Goal: Information Seeking & Learning: Learn about a topic

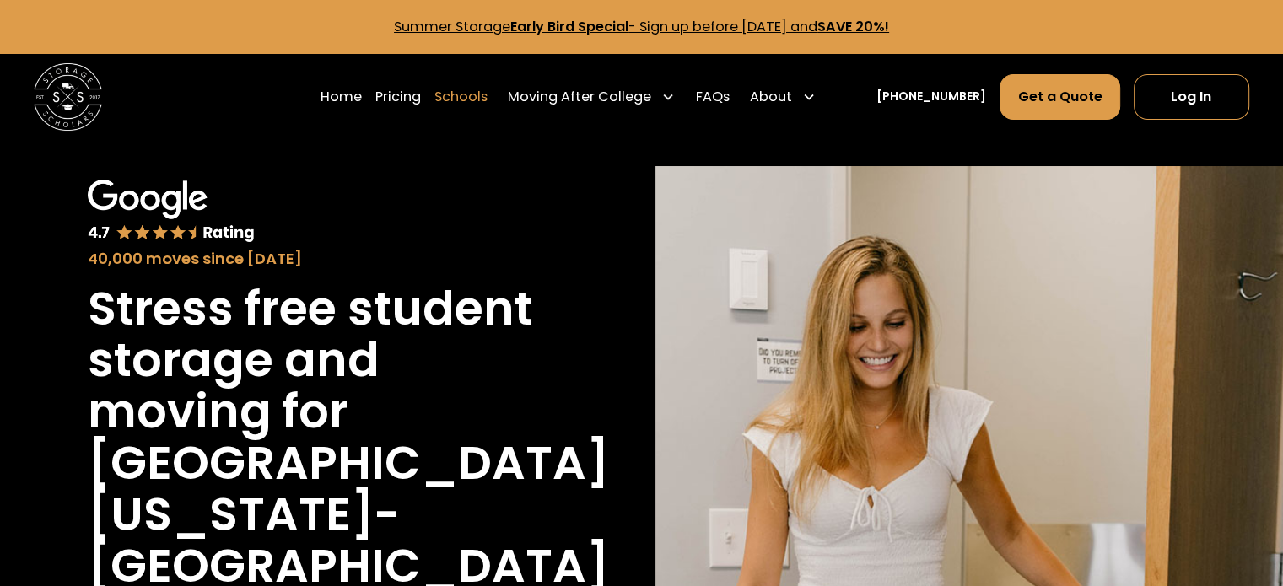
click at [487, 98] on link "Schools" at bounding box center [460, 96] width 53 height 47
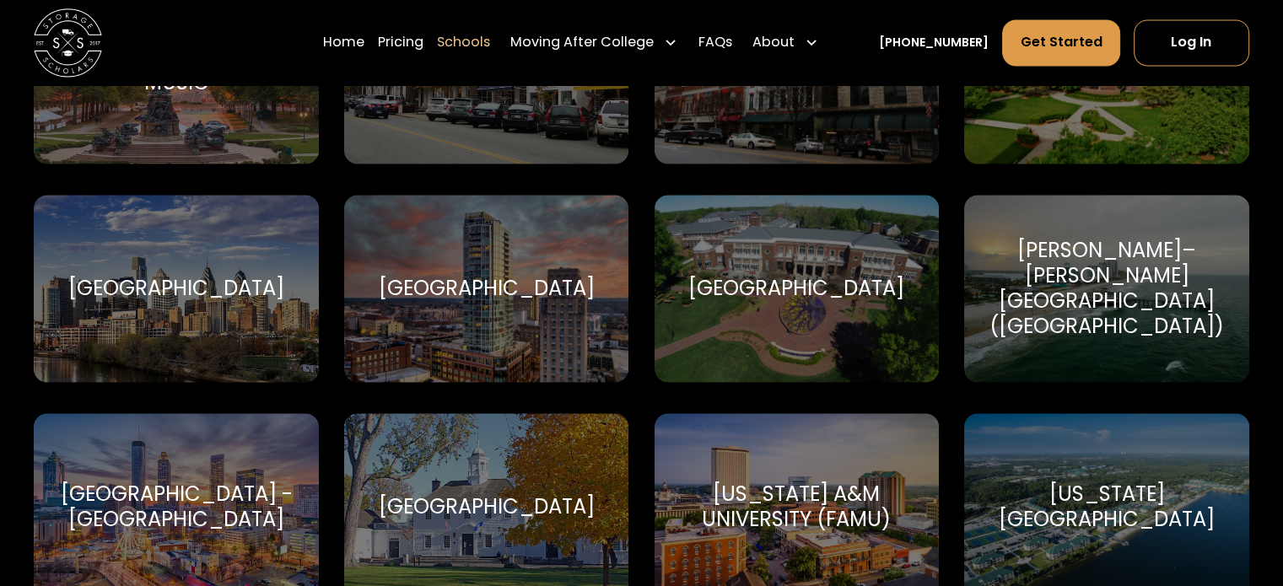
scroll to position [2639, 0]
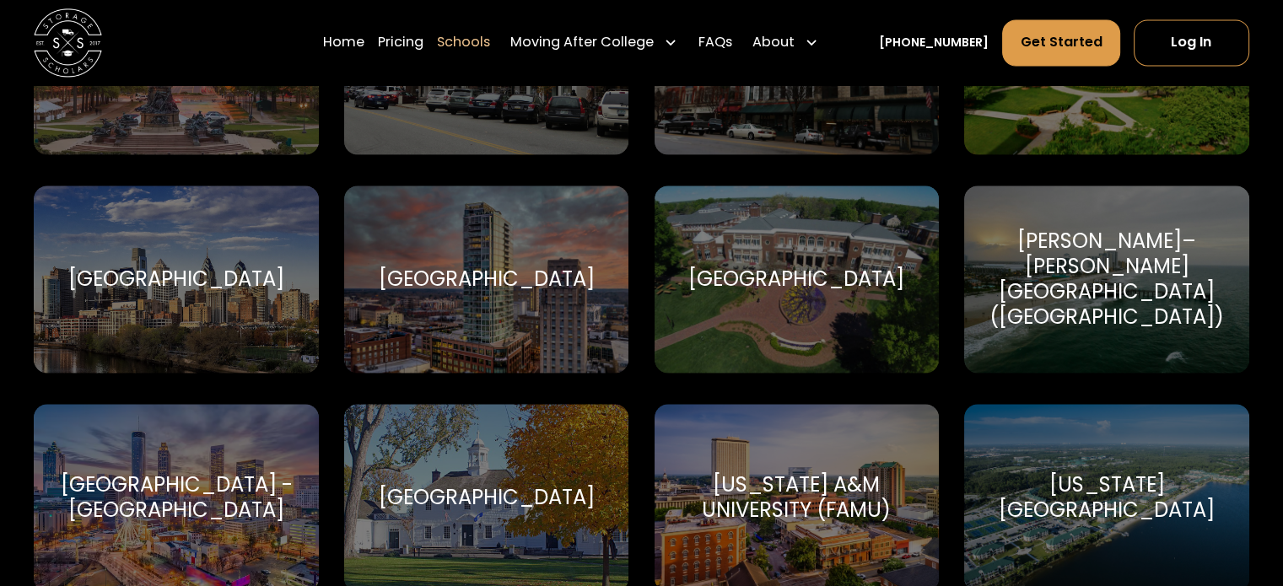
click at [1114, 293] on div "Embry–Riddle Aeronautical University (Daytona Beach)" at bounding box center [1106, 280] width 244 height 102
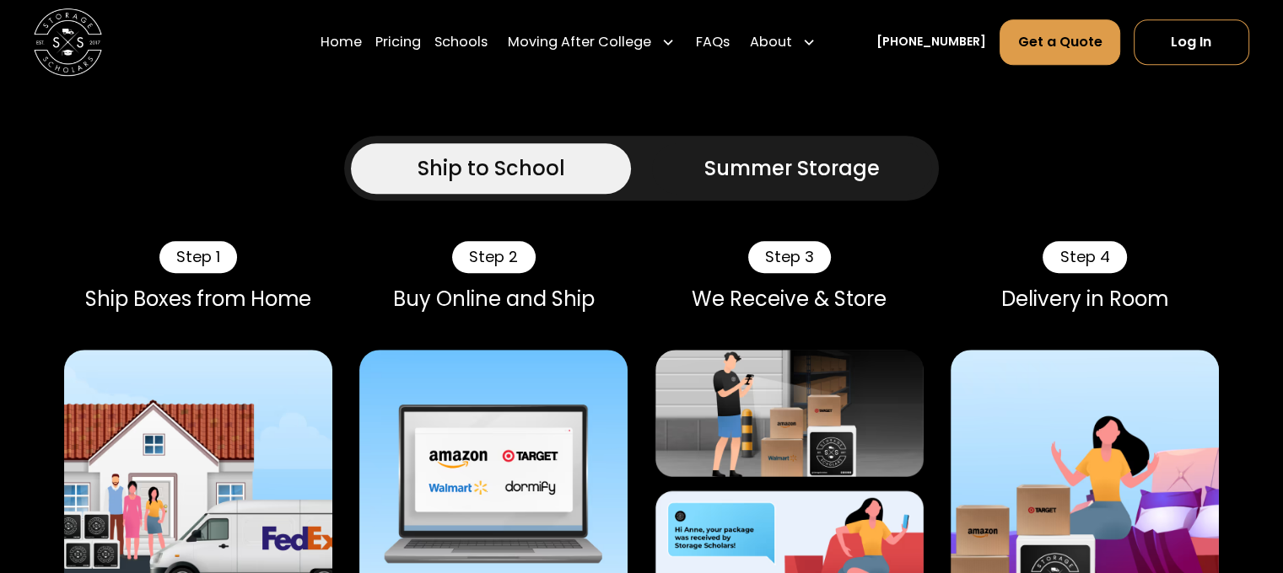
scroll to position [1327, 0]
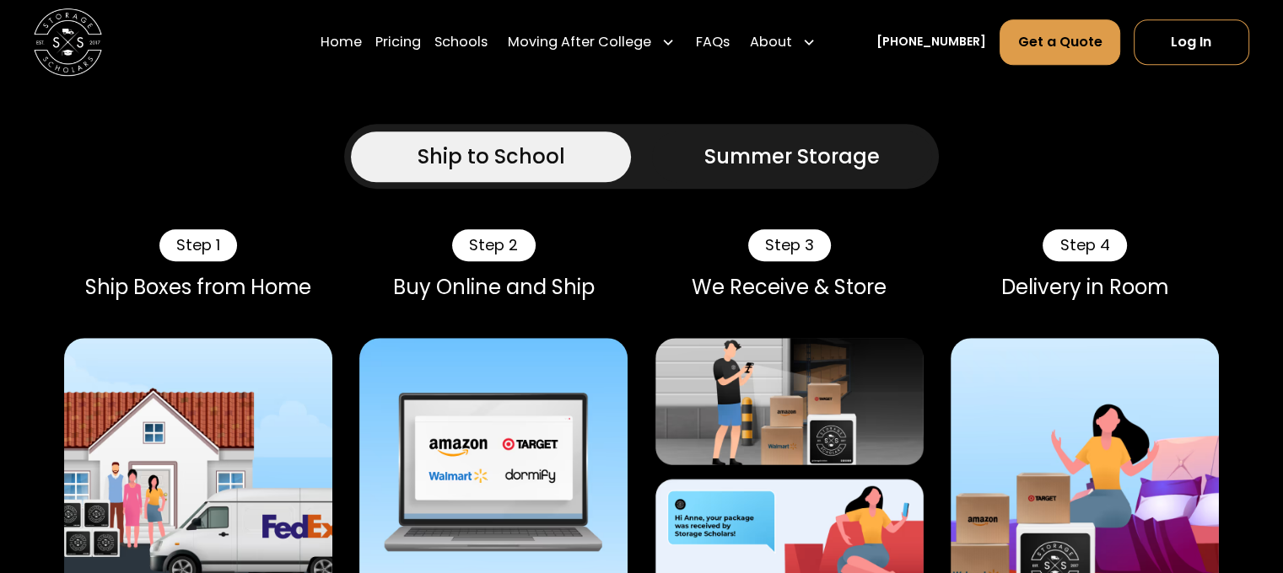
click at [832, 147] on div "Summer Storage" at bounding box center [791, 157] width 175 height 30
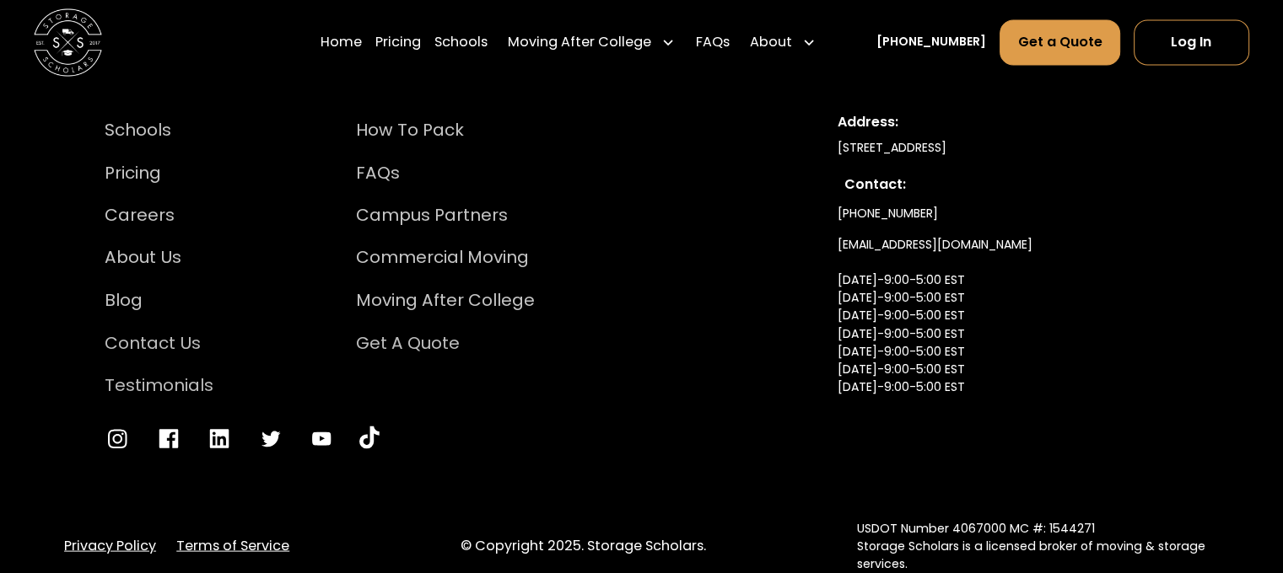
scroll to position [8518, 0]
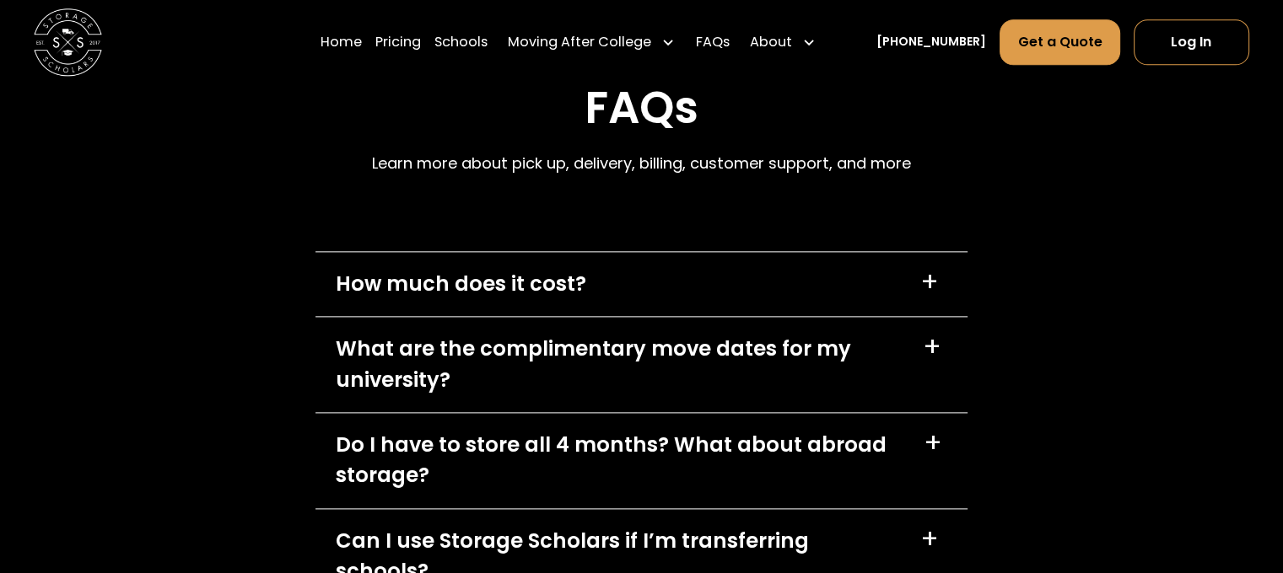
click at [930, 269] on div "+" at bounding box center [929, 282] width 19 height 27
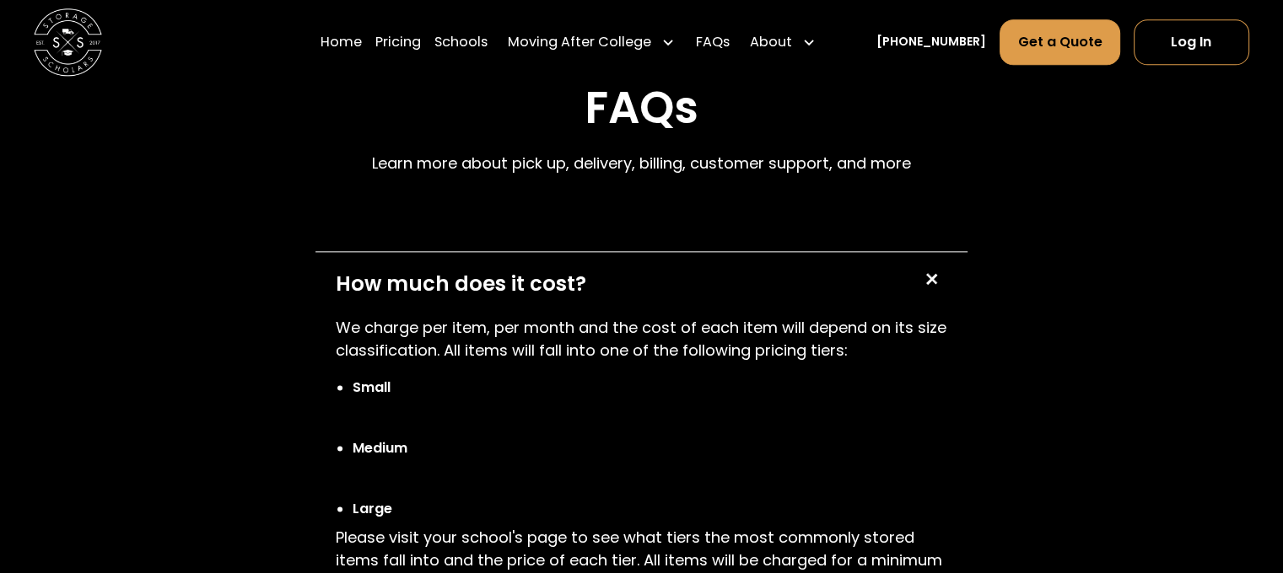
drag, startPoint x: 1280, startPoint y: 461, endPoint x: 1281, endPoint y: 480, distance: 18.6
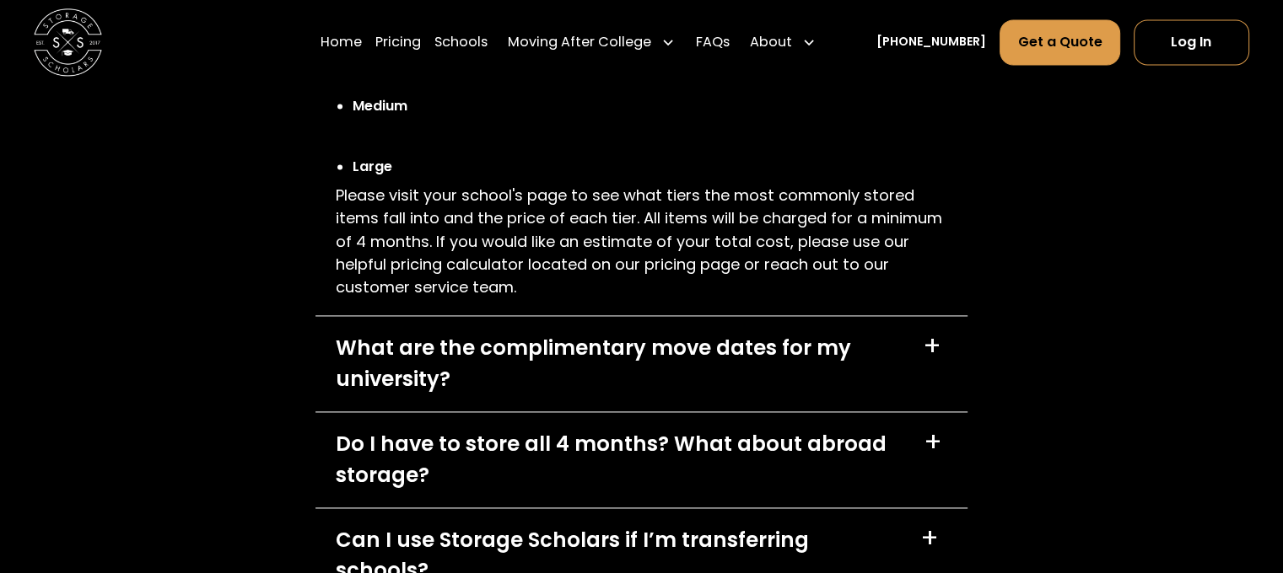
scroll to position [8873, 0]
